Goal: Task Accomplishment & Management: Use online tool/utility

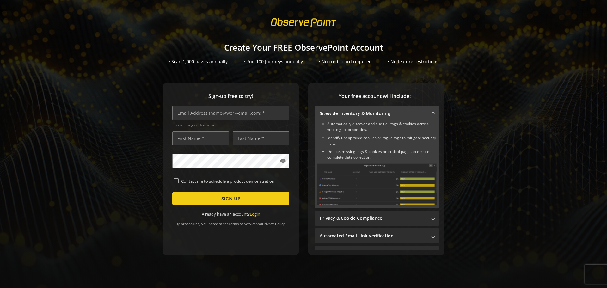
scroll to position [7, 0]
click at [231, 112] on input "text" at bounding box center [230, 113] width 117 height 14
type input "[PERSON_NAME][EMAIL_ADDRESS][DOMAIN_NAME]"
type input "[PERSON_NAME]"
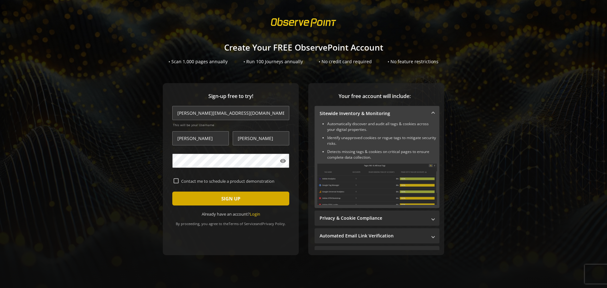
click at [231, 197] on span "SIGN UP" at bounding box center [230, 198] width 19 height 11
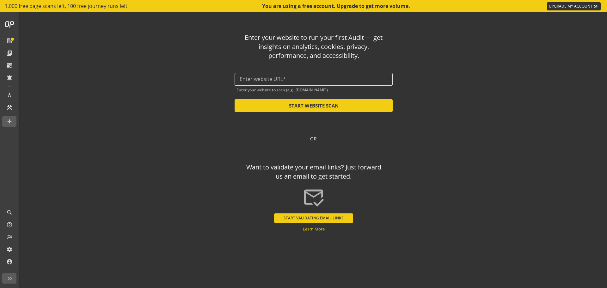
click at [289, 77] on input "text" at bounding box center [314, 79] width 148 height 6
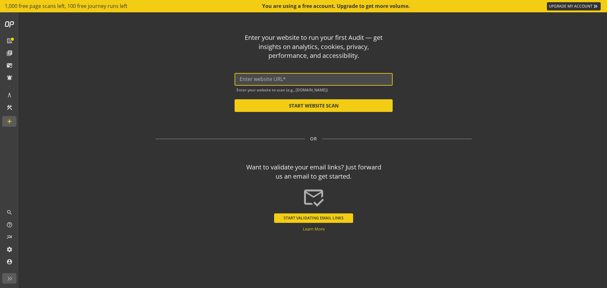
click at [291, 78] on input "text" at bounding box center [314, 79] width 148 height 6
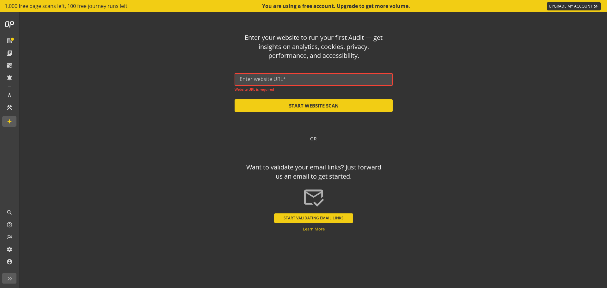
click at [317, 82] on input "text" at bounding box center [314, 79] width 148 height 6
paste input "[URL][DOMAIN_NAME]"
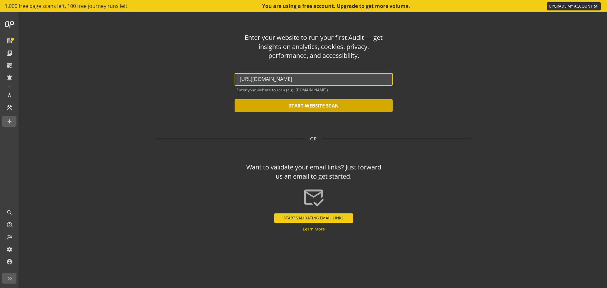
type input "[URL][DOMAIN_NAME]"
click at [315, 105] on button "START WEBSITE SCAN" at bounding box center [314, 105] width 158 height 13
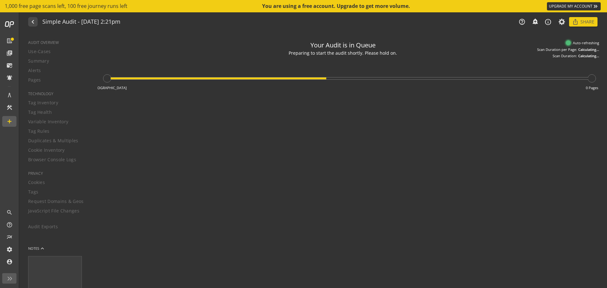
type textarea "Notes can include: -a description of what this audit is validating -changes in …"
